Goal: Information Seeking & Learning: Find specific fact

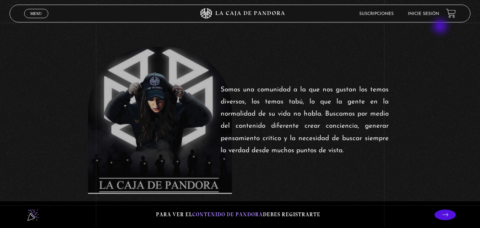
scroll to position [166, 0]
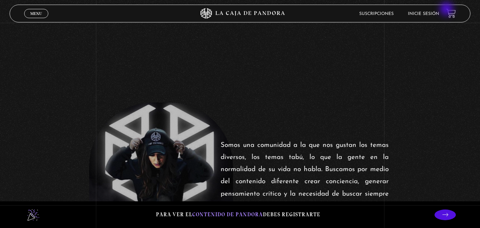
click at [424, 10] on li "Inicie sesión" at bounding box center [423, 13] width 31 height 11
click at [428, 14] on link "Inicie sesión" at bounding box center [423, 14] width 31 height 4
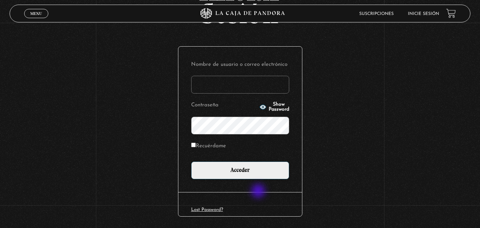
scroll to position [71, 0]
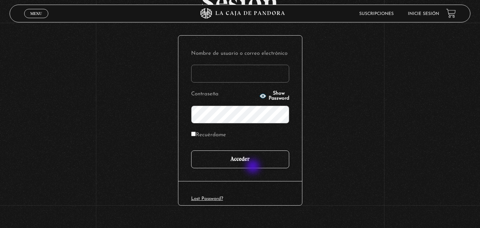
type input "vbadilla"
click at [252, 166] on input "Acceder" at bounding box center [240, 159] width 98 height 18
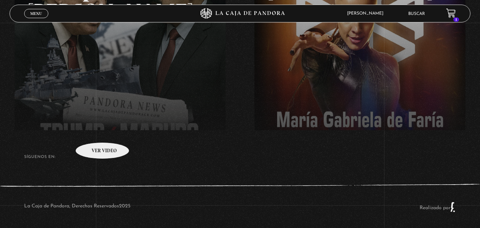
scroll to position [164, 0]
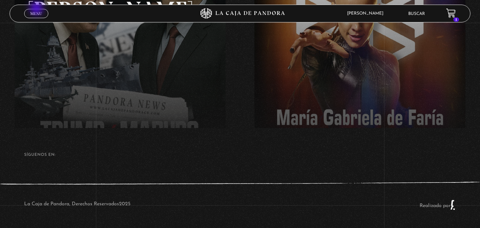
click at [37, 9] on link "Menu Cerrar" at bounding box center [36, 13] width 24 height 9
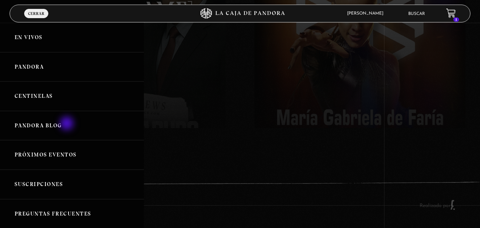
click at [68, 124] on link "Pandora Blog" at bounding box center [72, 126] width 144 height 30
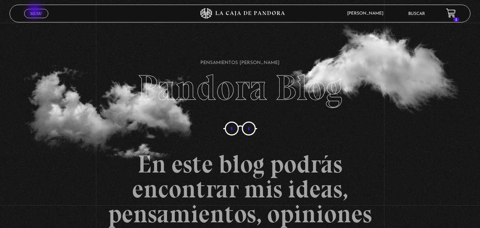
click at [36, 12] on span "Menu" at bounding box center [36, 13] width 12 height 4
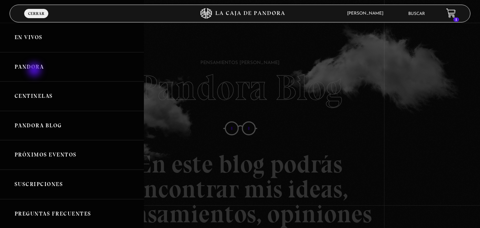
click at [35, 70] on link "Pandora" at bounding box center [72, 67] width 144 height 30
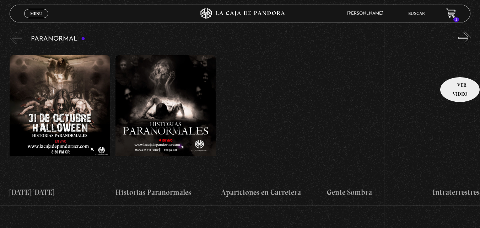
scroll to position [320, 0]
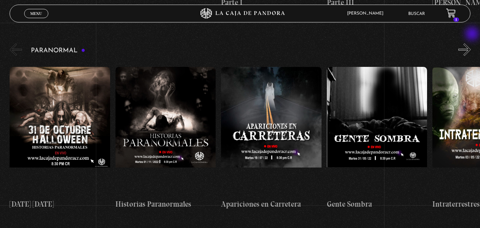
click at [471, 43] on button "»" at bounding box center [465, 49] width 12 height 12
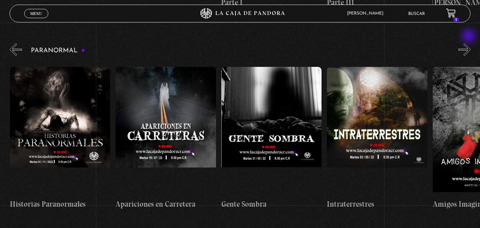
click at [470, 43] on button "»" at bounding box center [465, 49] width 12 height 12
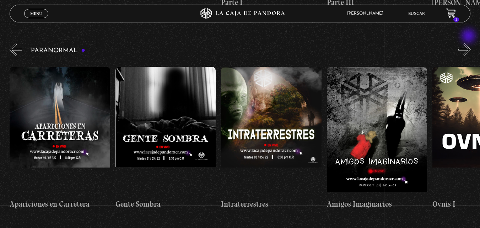
click at [469, 43] on button "»" at bounding box center [465, 49] width 12 height 12
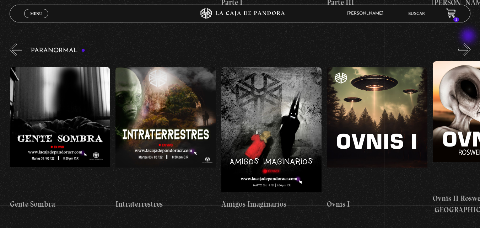
click at [469, 43] on button "»" at bounding box center [465, 49] width 12 height 12
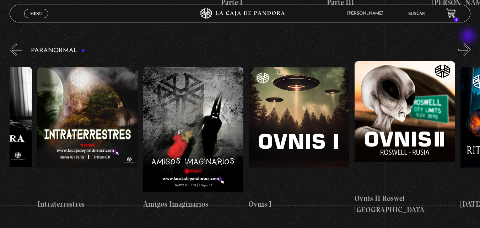
click at [469, 43] on button "»" at bounding box center [465, 49] width 12 height 12
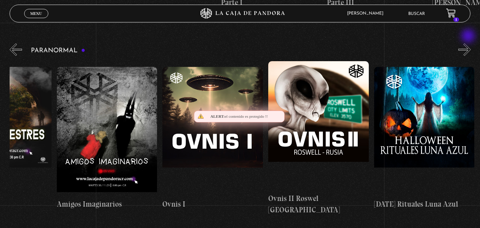
click at [469, 43] on button "»" at bounding box center [465, 49] width 12 height 12
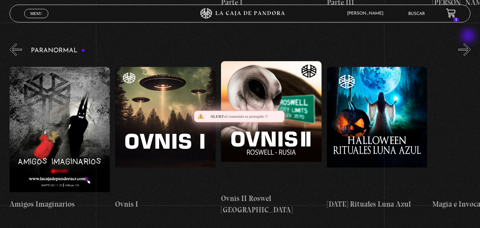
click at [469, 43] on button "»" at bounding box center [465, 49] width 12 height 12
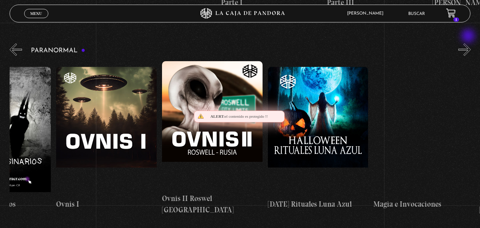
click at [469, 43] on button "»" at bounding box center [465, 49] width 12 height 12
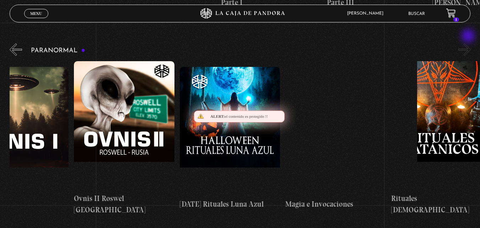
scroll to position [0, 688]
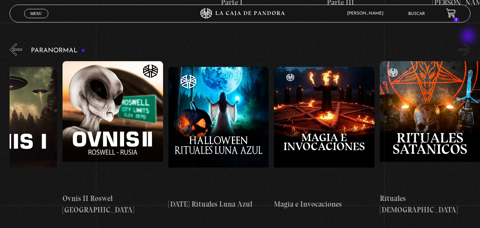
click at [469, 43] on button "»" at bounding box center [465, 49] width 12 height 12
click at [471, 43] on button "»" at bounding box center [465, 49] width 12 height 12
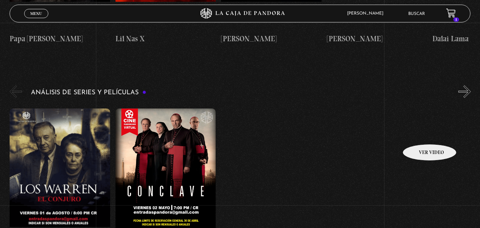
scroll to position [901, 0]
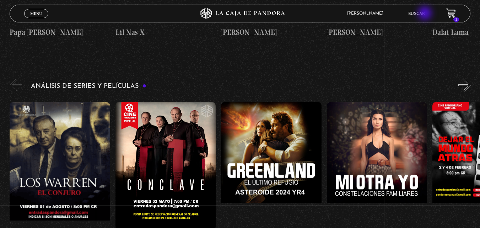
click at [425, 14] on link "Buscar" at bounding box center [417, 14] width 17 height 4
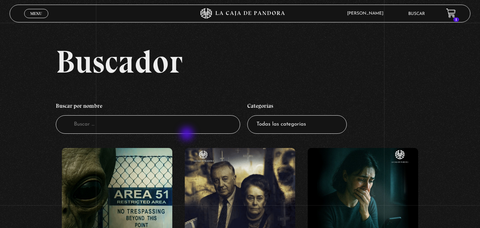
click at [188, 134] on li "Buscar por nombre Buscador" at bounding box center [148, 116] width 185 height 42
click at [126, 128] on input "Buscador" at bounding box center [148, 124] width 185 height 19
type input "REENCARNACION"
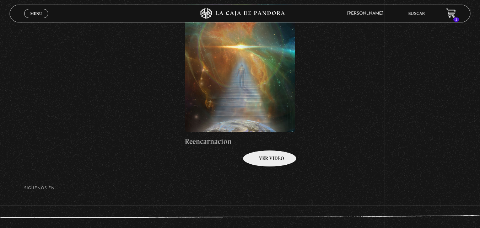
scroll to position [154, 0]
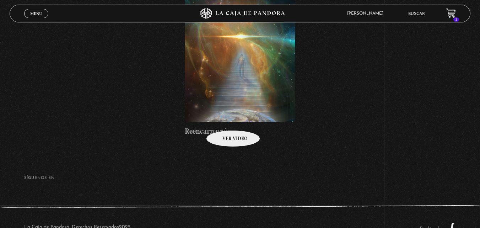
click at [220, 112] on figure at bounding box center [240, 58] width 111 height 128
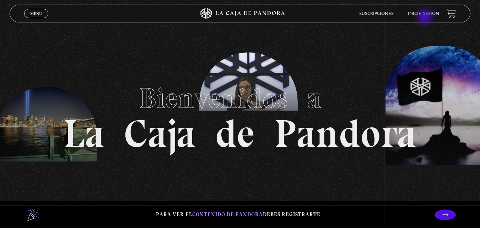
click at [426, 18] on li "Inicie sesión" at bounding box center [423, 13] width 31 height 11
click at [429, 15] on link "Inicie sesión" at bounding box center [423, 14] width 31 height 4
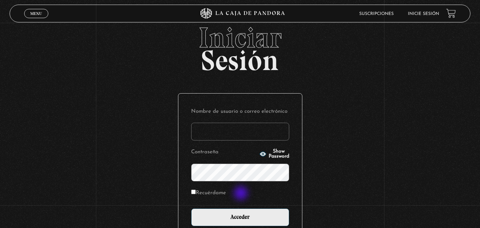
scroll to position [36, 0]
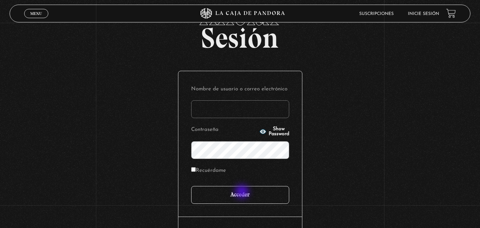
type input "vbadilla"
click at [242, 195] on input "Acceder" at bounding box center [240, 195] width 98 height 18
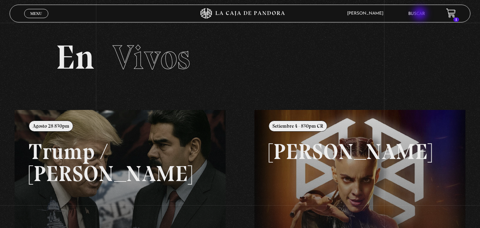
click at [421, 14] on link "Buscar" at bounding box center [417, 14] width 17 height 4
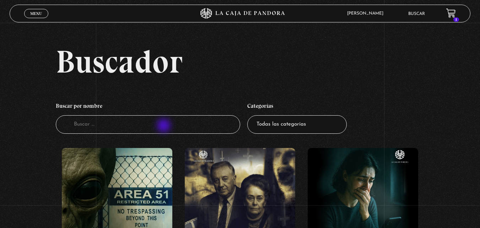
click at [165, 126] on input "Buscador" at bounding box center [148, 124] width 185 height 19
type input "REENCARNACION"
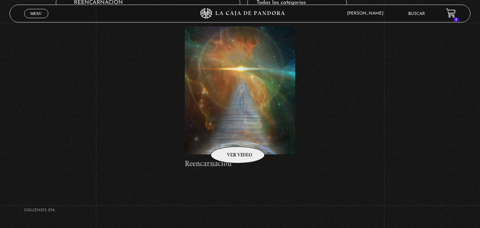
scroll to position [131, 0]
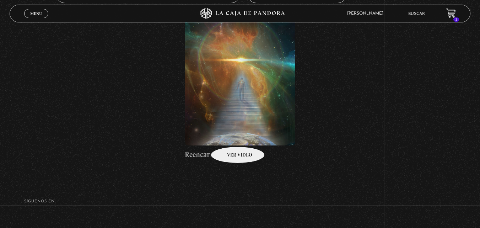
click at [233, 136] on figure at bounding box center [240, 81] width 111 height 128
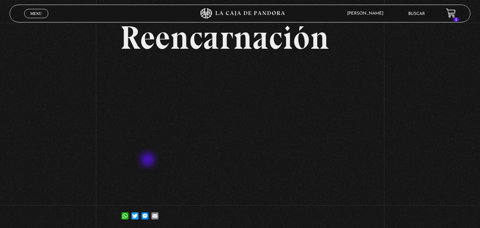
scroll to position [36, 0]
